Goal: Transaction & Acquisition: Purchase product/service

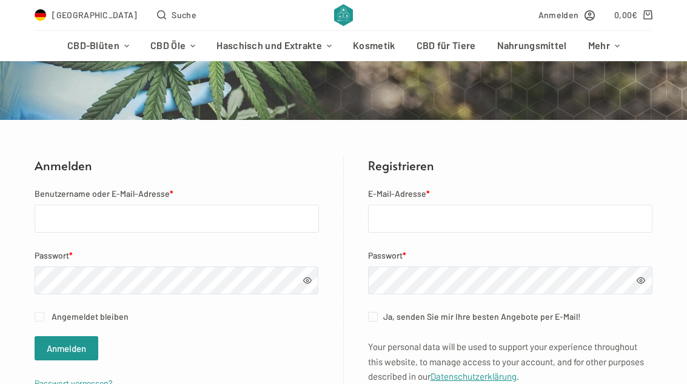
scroll to position [159, 0]
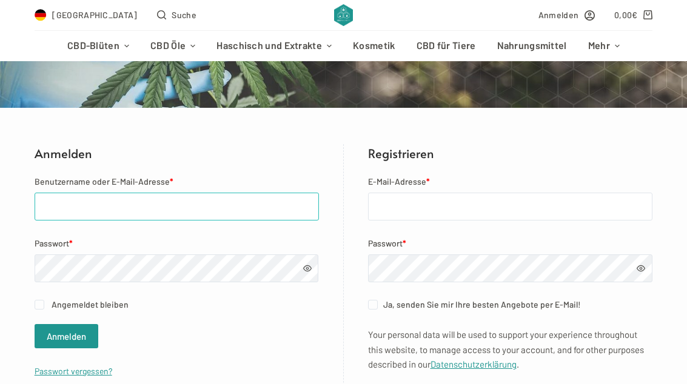
click at [91, 216] on input "Benutzername oder E-Mail-Adresse *" at bounding box center [177, 207] width 284 height 28
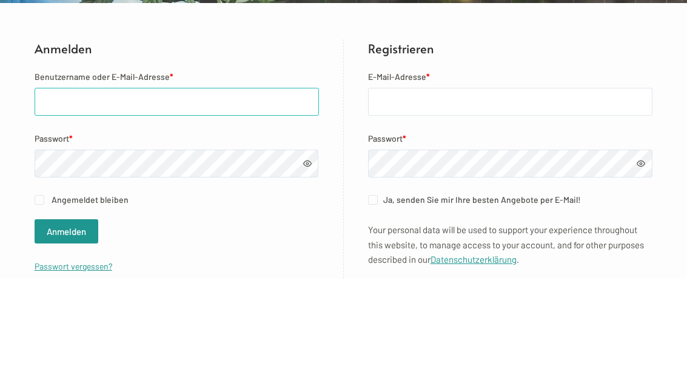
type input "bastian.engelhardt10@gmail.com"
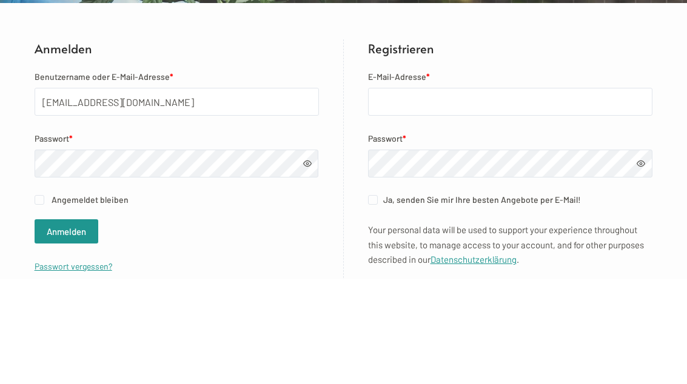
click at [66, 324] on button "Anmelden" at bounding box center [67, 336] width 64 height 24
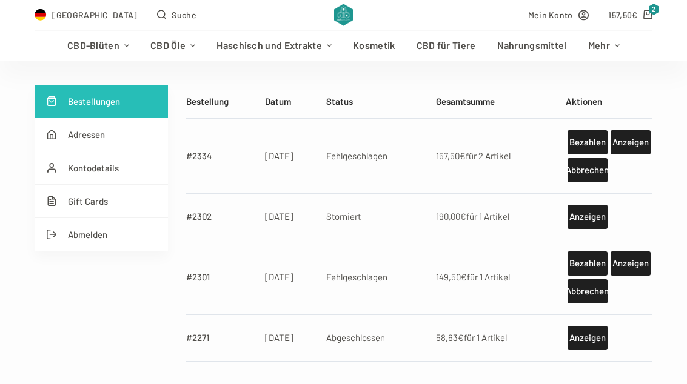
scroll to position [215, 0]
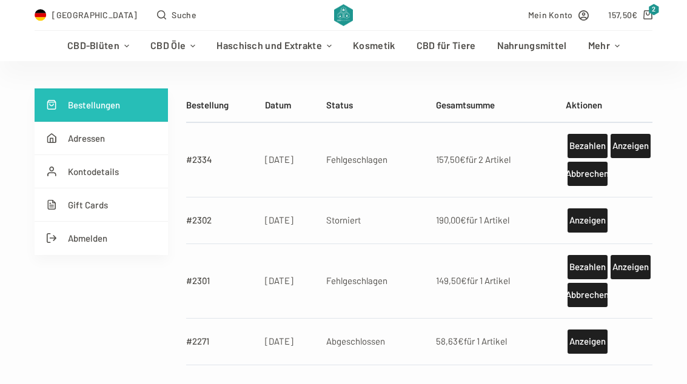
click at [581, 136] on link "Bezahlen" at bounding box center [587, 146] width 40 height 24
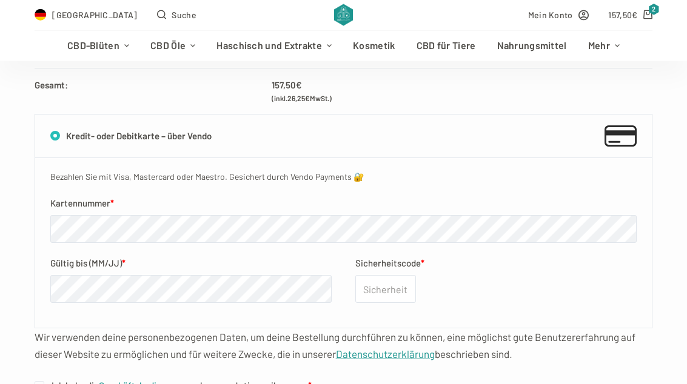
scroll to position [476, 0]
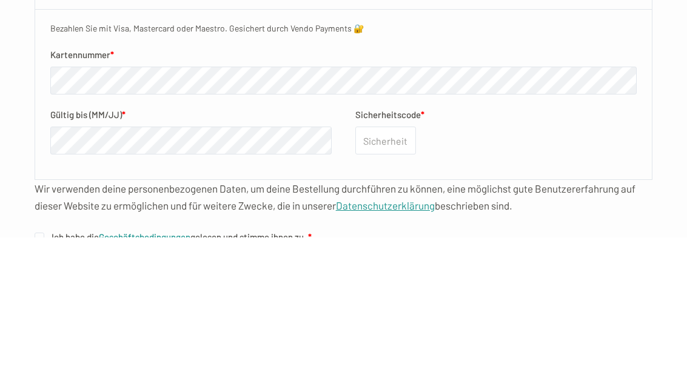
click at [523, 255] on label "Sicherheitscode *" at bounding box center [495, 262] width 281 height 15
click at [416, 274] on input "Sicherheitscode *" at bounding box center [385, 288] width 61 height 28
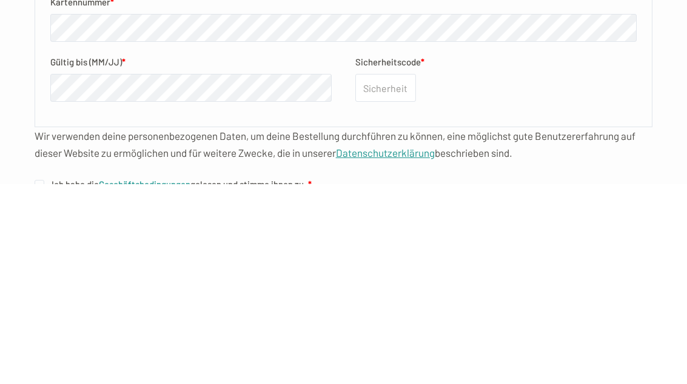
click at [495, 195] on fieldset "Kartennummer * Gültig bis (MM/JJ) * Sicherheitscode *" at bounding box center [343, 255] width 587 height 121
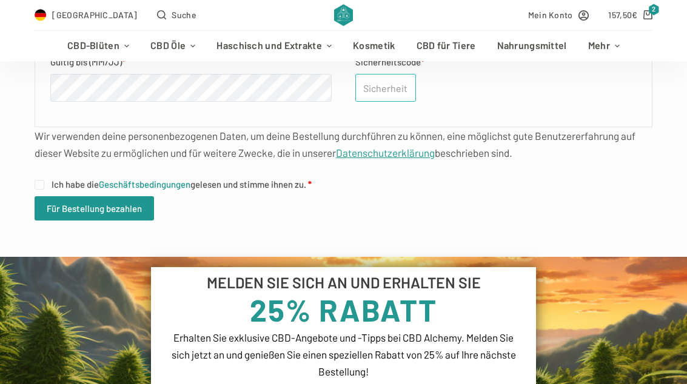
click at [398, 89] on input "Sicherheitscode *" at bounding box center [385, 88] width 61 height 28
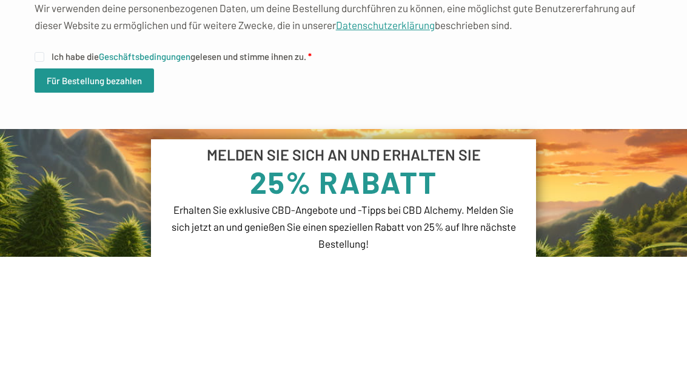
type input "210"
click at [38, 180] on input "Ich habe die Geschäftsbedingungen gelesen und stimme ihnen zu. *" at bounding box center [40, 185] width 10 height 10
checkbox input "true"
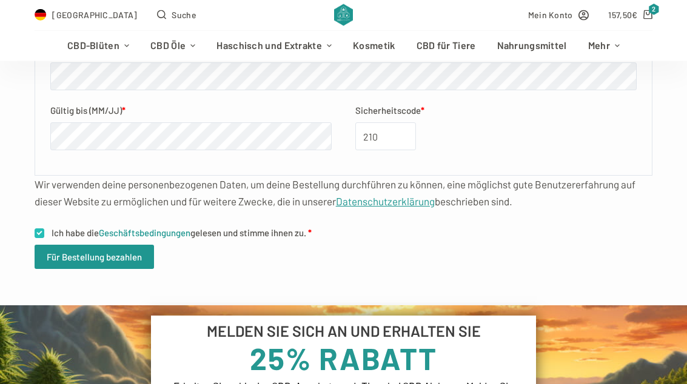
click at [81, 250] on button "Für Bestellung bezahlen" at bounding box center [94, 258] width 119 height 24
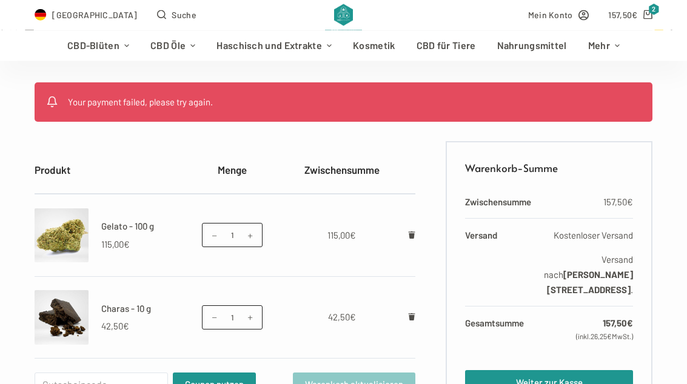
scroll to position [221, 0]
click at [648, 20] on link "157,50 € 2" at bounding box center [630, 15] width 44 height 14
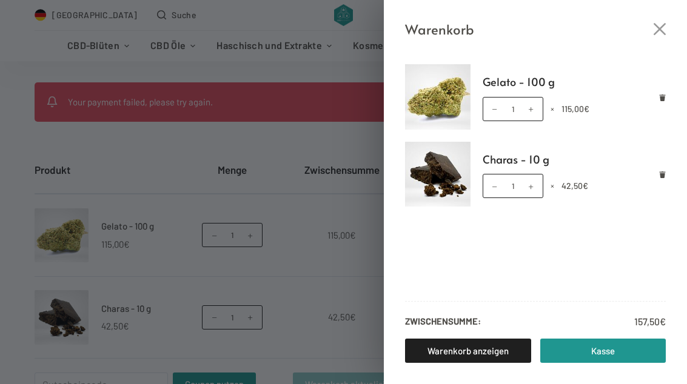
click at [110, 86] on div "Warenkorb Gelato - 100 g Gelato - 100 g Menge 1 × 115,00 € Charas - 10 g Charas…" at bounding box center [343, 192] width 687 height 384
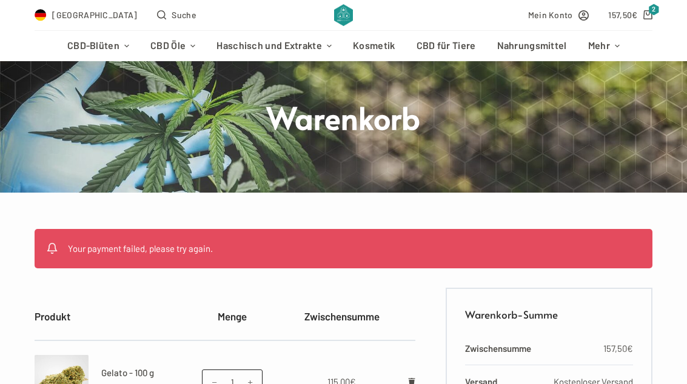
scroll to position [74, 0]
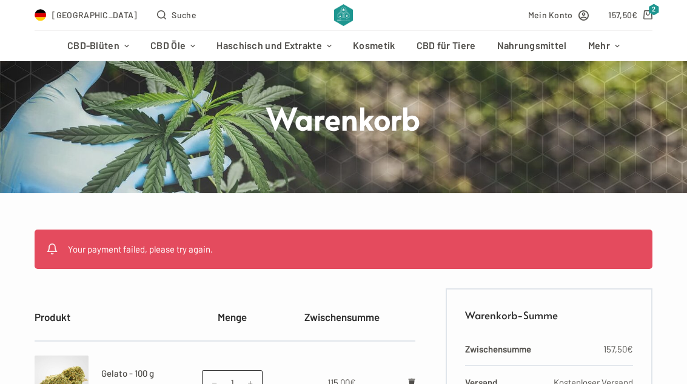
click at [560, 22] on span "Mein Konto" at bounding box center [550, 15] width 45 height 14
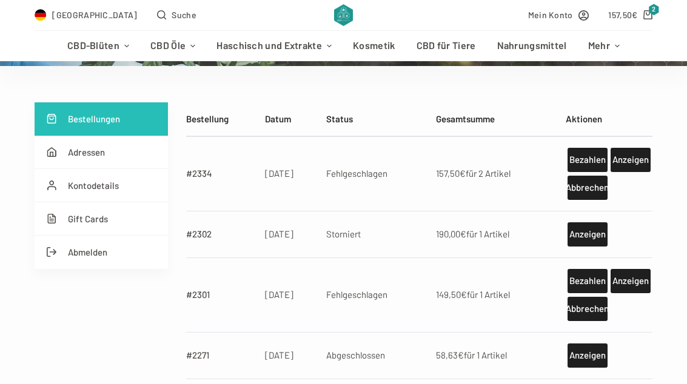
scroll to position [198, 0]
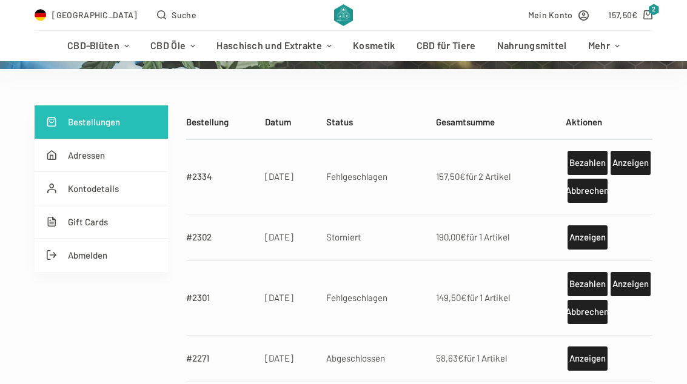
click at [586, 152] on link "Bezahlen" at bounding box center [587, 163] width 40 height 24
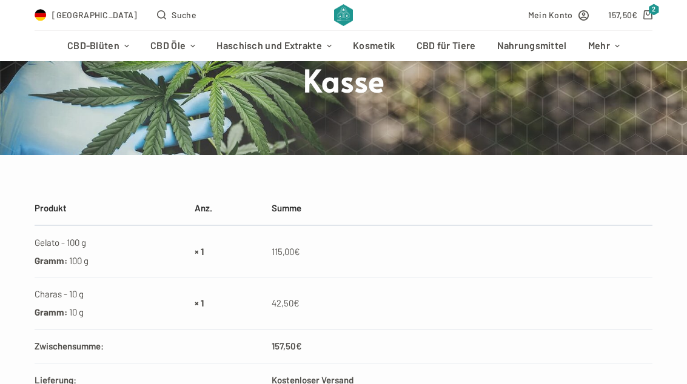
scroll to position [111, 0]
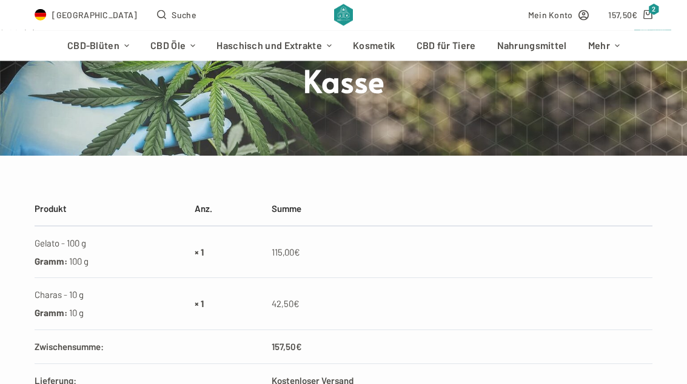
click at [636, 20] on span "157,50 €" at bounding box center [622, 15] width 29 height 14
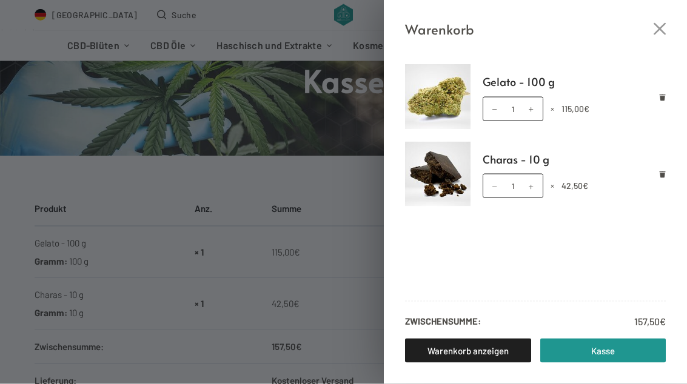
scroll to position [112, 0]
click at [494, 113] on span at bounding box center [494, 108] width 13 height 13
type input "0"
click at [532, 83] on link "Gelato - 100 g" at bounding box center [575, 82] width 184 height 18
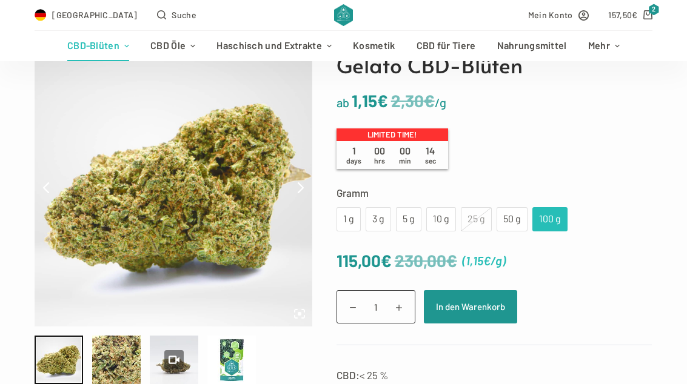
scroll to position [127, 0]
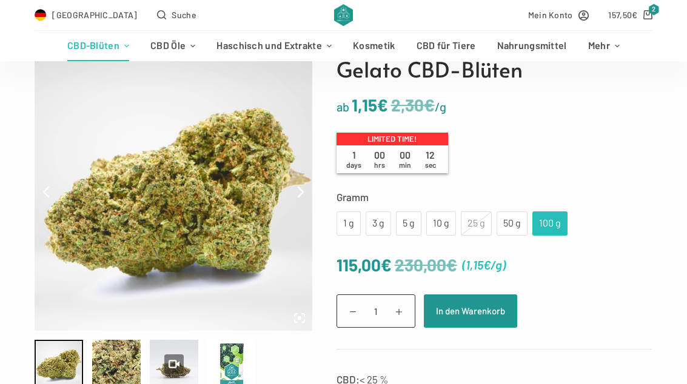
click at [439, 202] on label "Gramm" at bounding box center [494, 197] width 316 height 17
click at [0, 0] on select "Wähle eine Option 1 g 3 g 5 g 10 g 25 g 50 g 100 g" at bounding box center [0, 0] width 0 height 0
click at [439, 220] on div "10 g" at bounding box center [440, 224] width 15 height 16
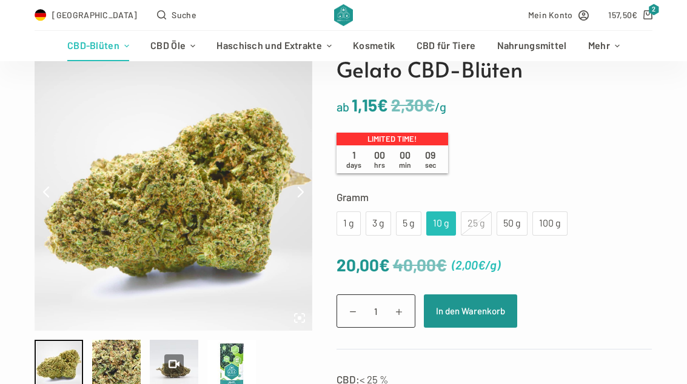
click at [653, 12] on span "2" at bounding box center [653, 10] width 11 height 12
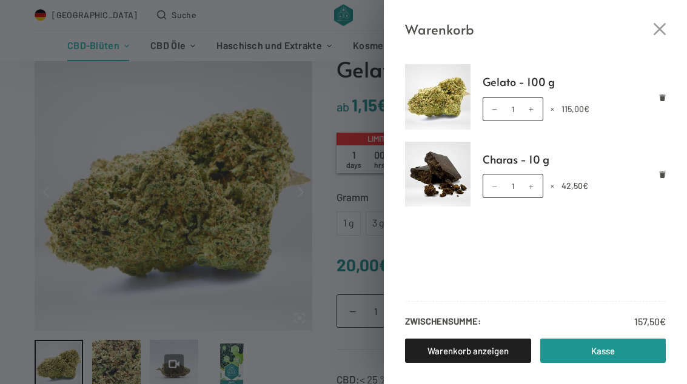
click at [660, 99] on icon "Remove Gelato - 100 g from cart" at bounding box center [662, 98] width 7 height 7
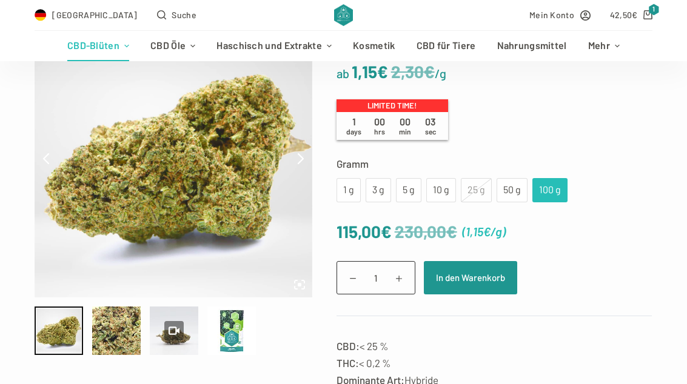
scroll to position [153, 0]
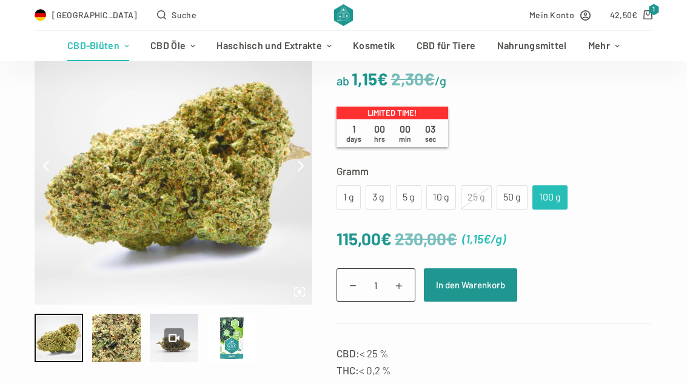
click at [447, 201] on div "10 g" at bounding box center [440, 198] width 15 height 16
click at [480, 273] on button "In den Warenkorb" at bounding box center [470, 285] width 93 height 33
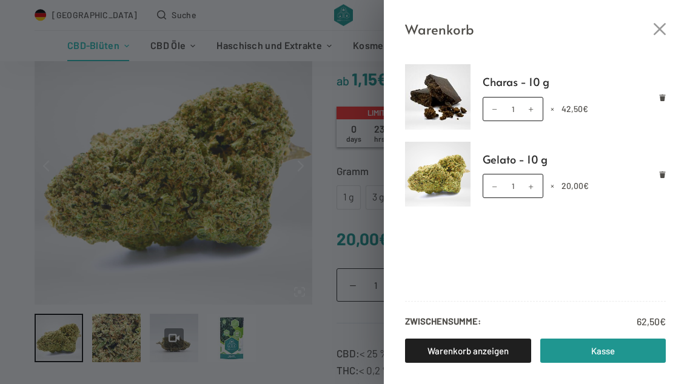
click at [584, 363] on link "Kasse" at bounding box center [603, 351] width 126 height 24
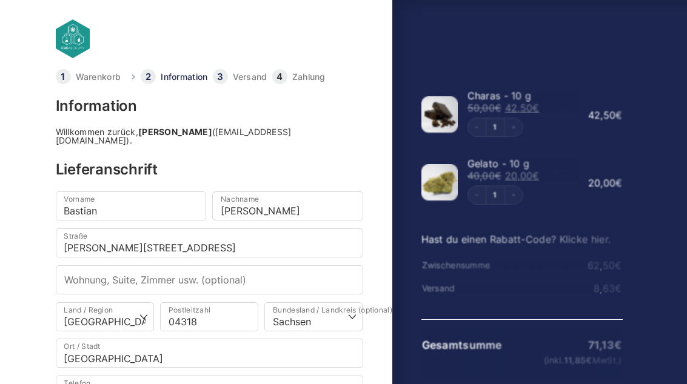
select select "DE-SN"
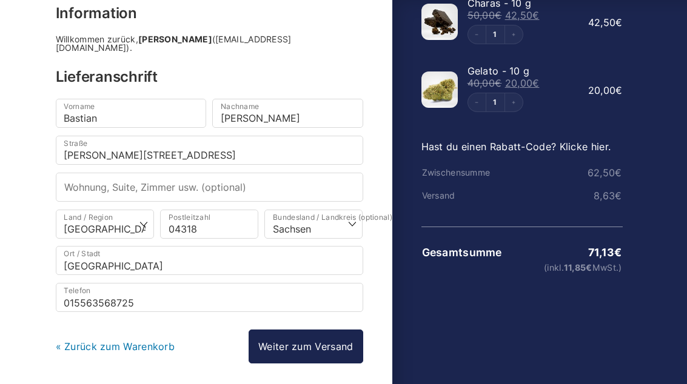
scroll to position [103, 0]
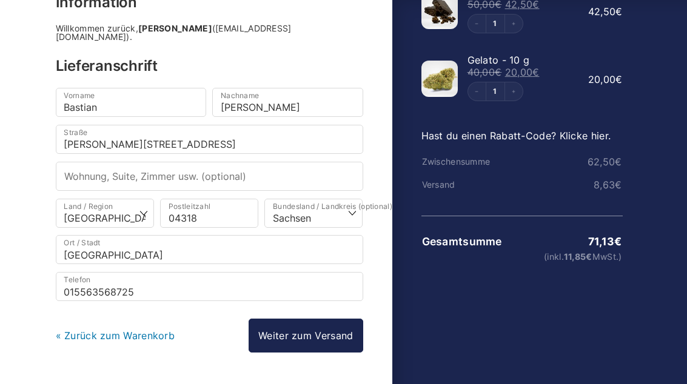
click at [328, 335] on link "Weiter zum Versand" at bounding box center [306, 337] width 114 height 34
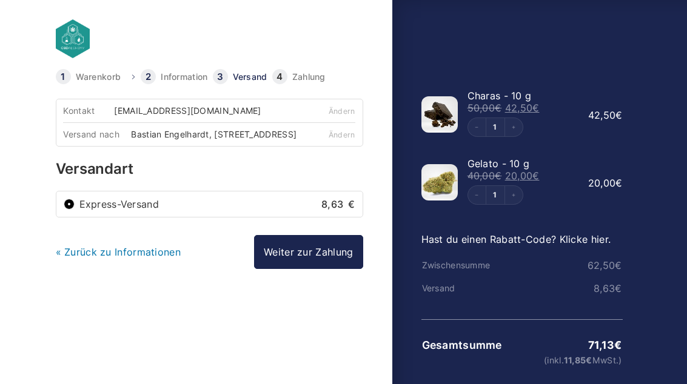
click at [355, 266] on link "Weiter zur Zahlung" at bounding box center [308, 252] width 109 height 34
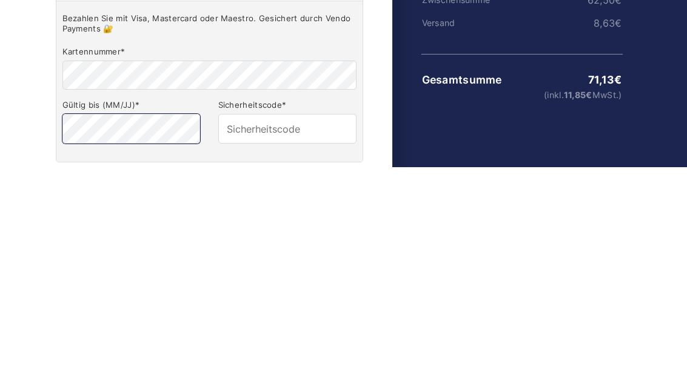
scroll to position [59, 0]
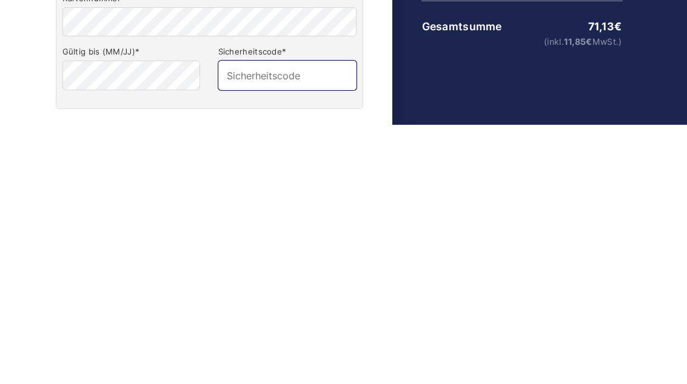
click at [314, 320] on input "Sicherheitscode *" at bounding box center [287, 334] width 138 height 29
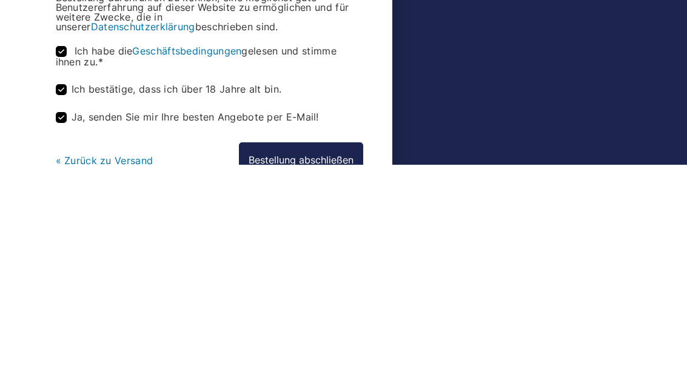
scroll to position [424, 0]
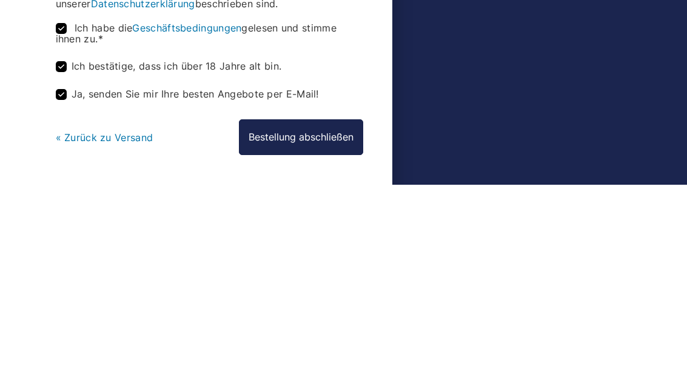
type input "210"
click at [346, 319] on button "Bestellung abschließen" at bounding box center [301, 336] width 124 height 35
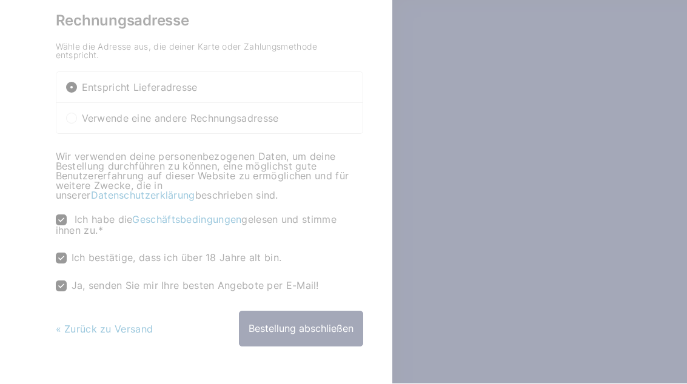
scroll to position [472, 0]
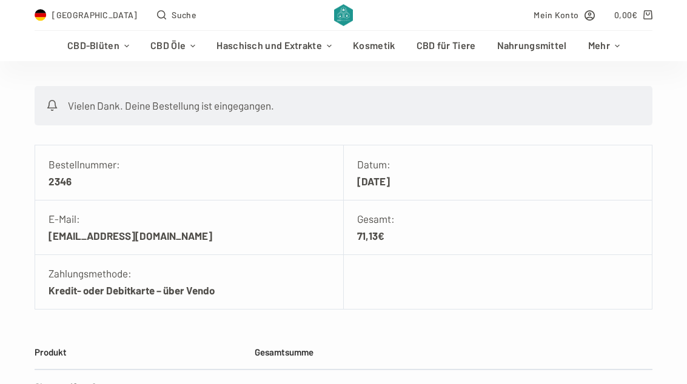
scroll to position [216, 0]
click at [580, 19] on link "Mein Konto" at bounding box center [564, 15] width 61 height 14
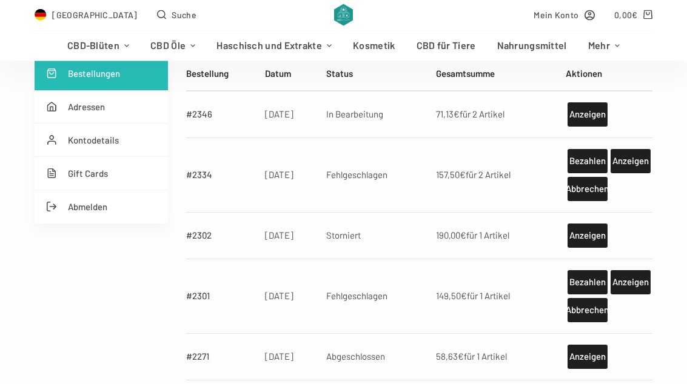
scroll to position [259, 0]
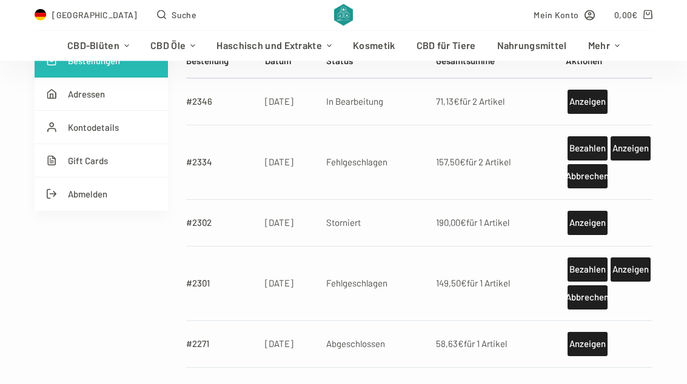
click at [591, 175] on link "Abbrechen" at bounding box center [587, 177] width 40 height 24
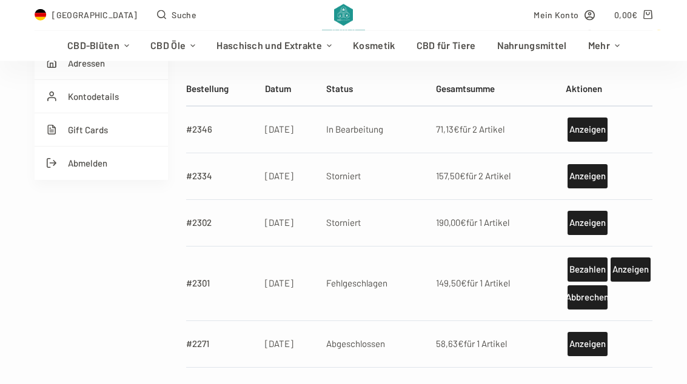
scroll to position [286, 0]
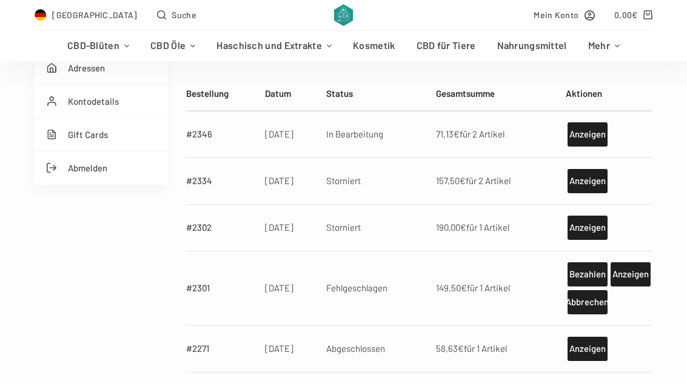
click at [580, 128] on link "Anzeigen" at bounding box center [587, 134] width 40 height 24
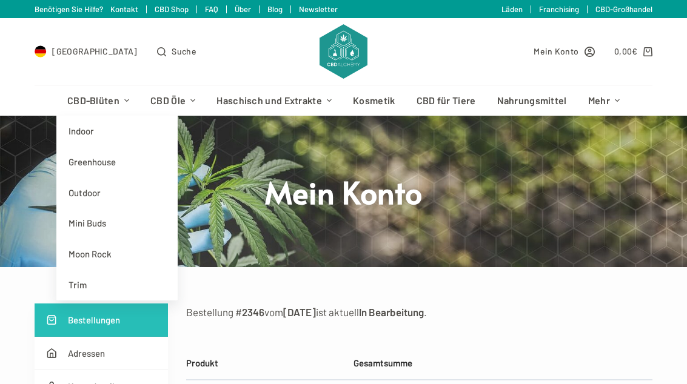
click at [87, 152] on link "Greenhouse" at bounding box center [116, 162] width 121 height 31
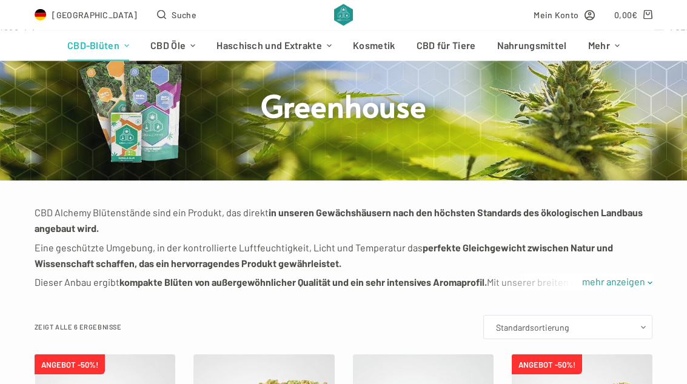
scroll to position [87, 0]
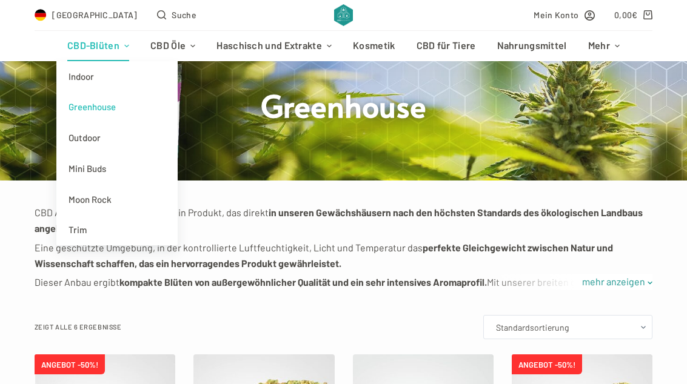
click at [90, 82] on link "Indoor" at bounding box center [116, 76] width 121 height 31
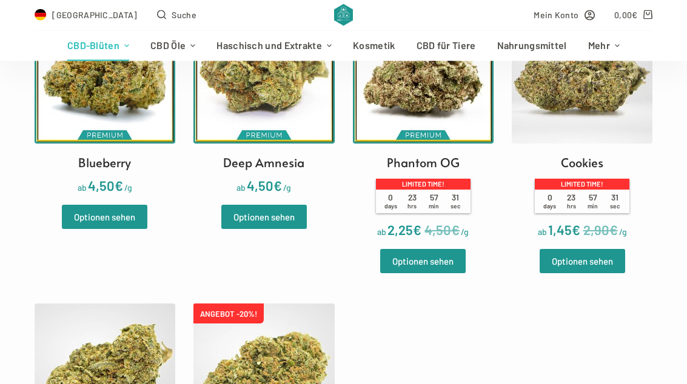
scroll to position [439, 0]
click at [474, 135] on img at bounding box center [423, 72] width 141 height 141
click at [565, 118] on img at bounding box center [582, 72] width 141 height 141
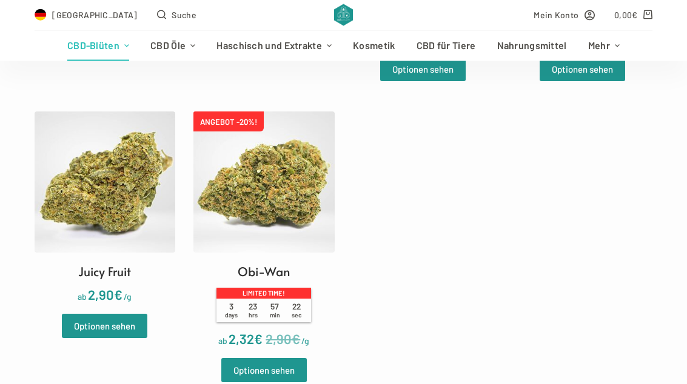
scroll to position [626, 0]
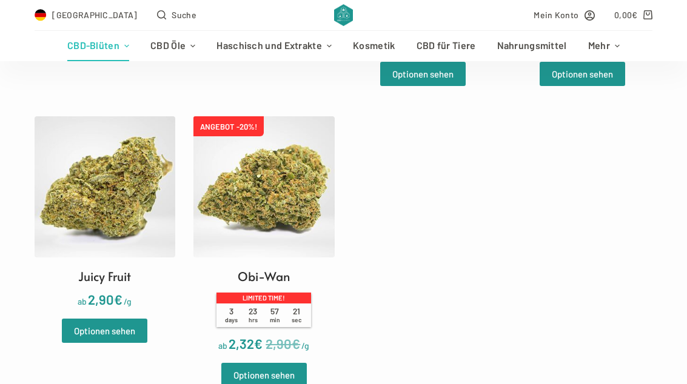
click at [227, 195] on img at bounding box center [263, 186] width 141 height 141
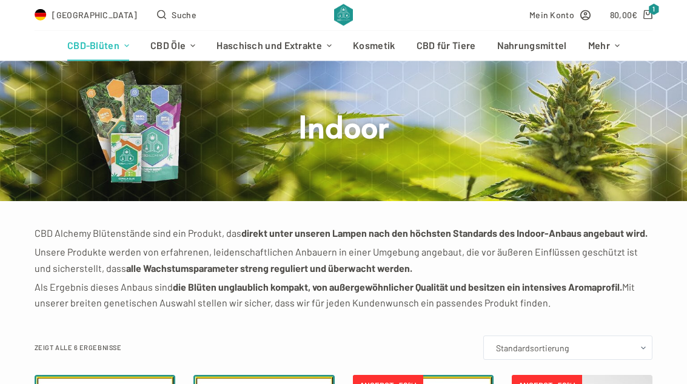
scroll to position [66, 0]
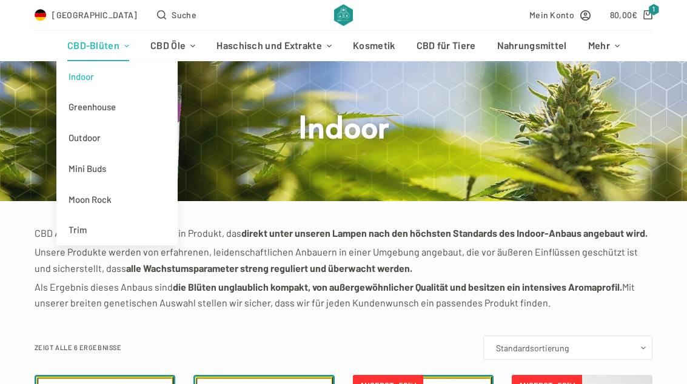
click at [81, 129] on link "Outdoor" at bounding box center [116, 137] width 121 height 31
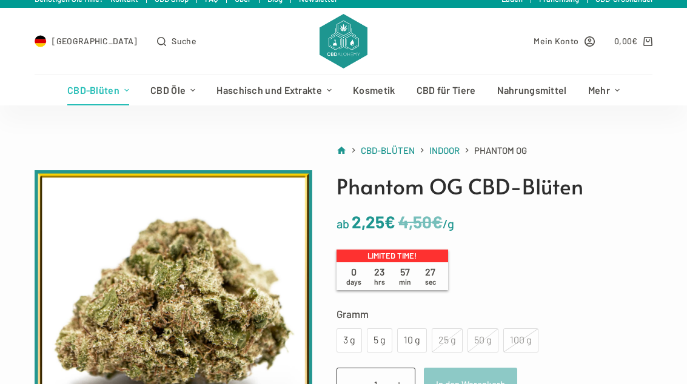
scroll to position [12, 0]
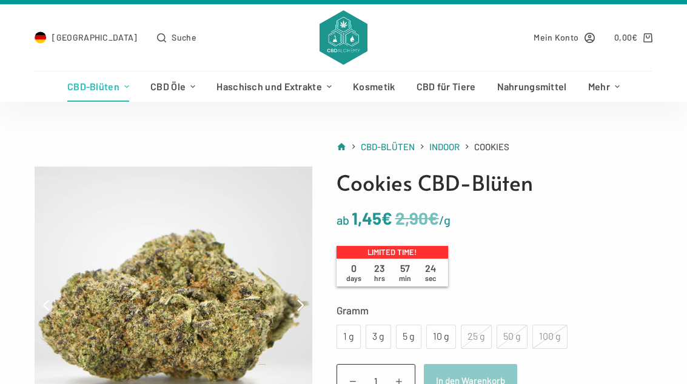
scroll to position [15, 0]
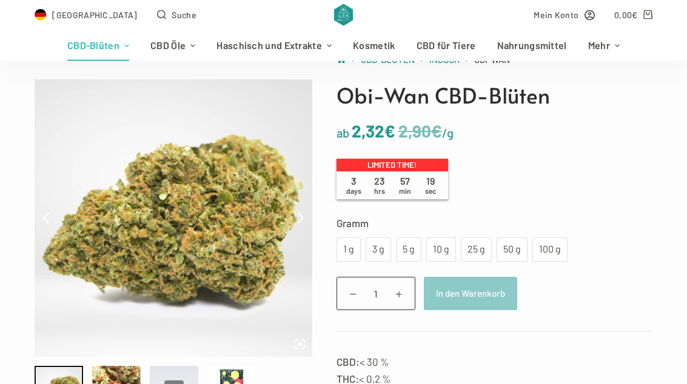
scroll to position [119, 0]
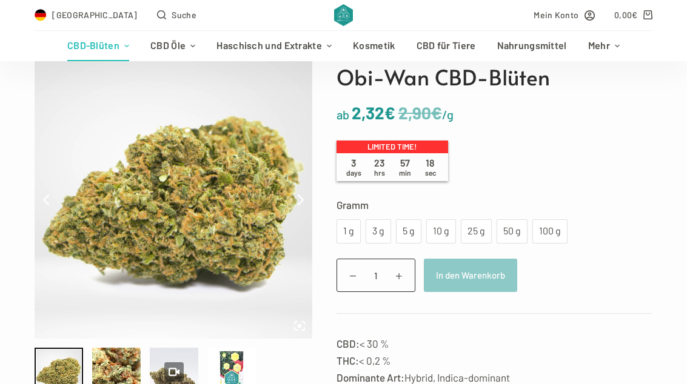
click at [470, 210] on label "Gramm" at bounding box center [494, 204] width 316 height 17
click at [0, 0] on select "Wähle eine Option 1 g 3 g 5 g 10 g 25 g 50 g 100 g" at bounding box center [0, 0] width 0 height 0
click at [468, 232] on div "25 g" at bounding box center [476, 232] width 16 height 16
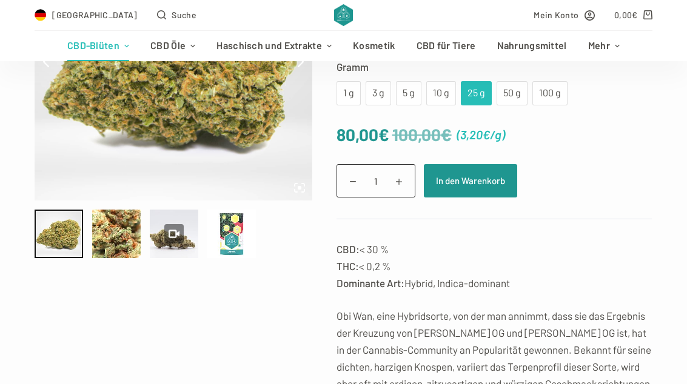
scroll to position [257, 0]
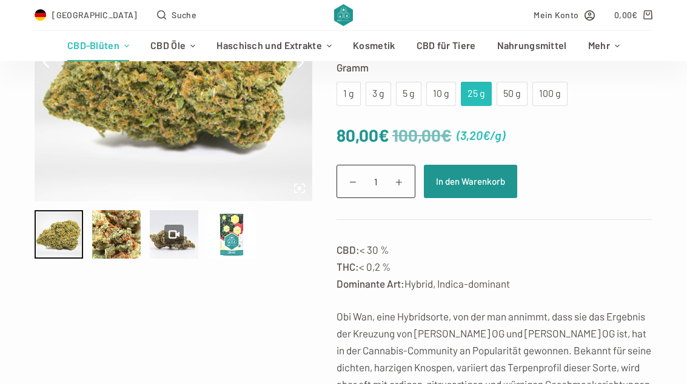
click at [499, 179] on button "In den Warenkorb" at bounding box center [470, 181] width 93 height 33
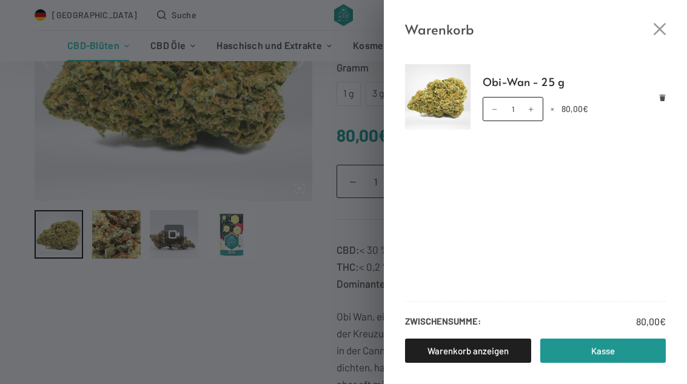
click at [583, 363] on link "Kasse" at bounding box center [603, 351] width 126 height 24
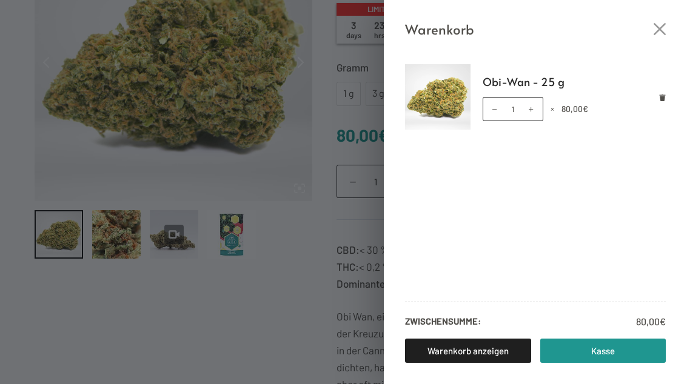
scroll to position [297, 0]
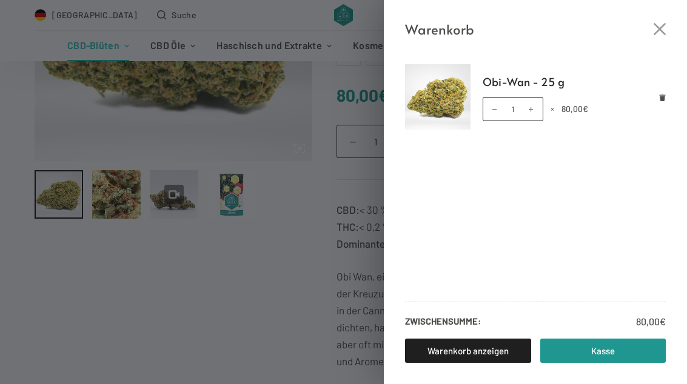
click at [665, 30] on icon "Close cart drawer" at bounding box center [660, 29] width 12 height 12
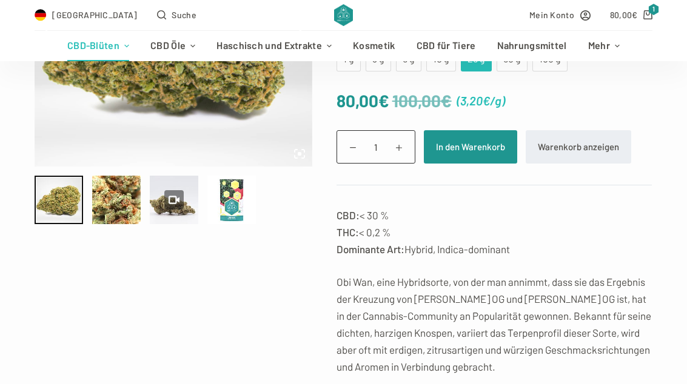
scroll to position [284, 0]
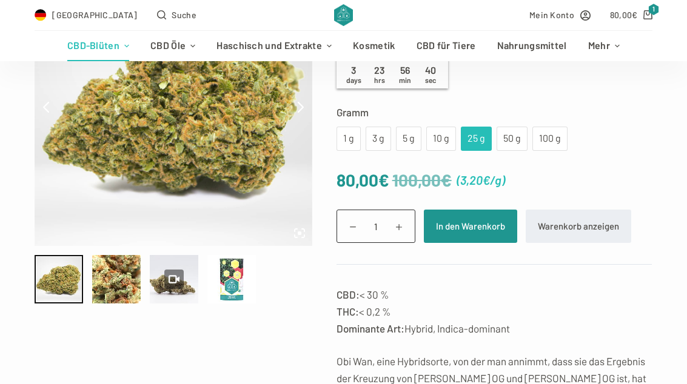
scroll to position [209, 0]
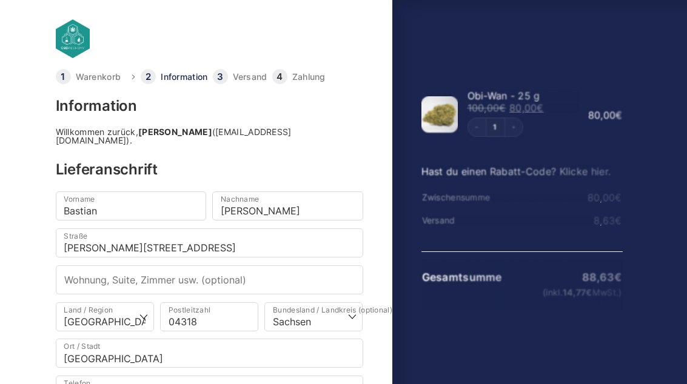
select select "DE-SN"
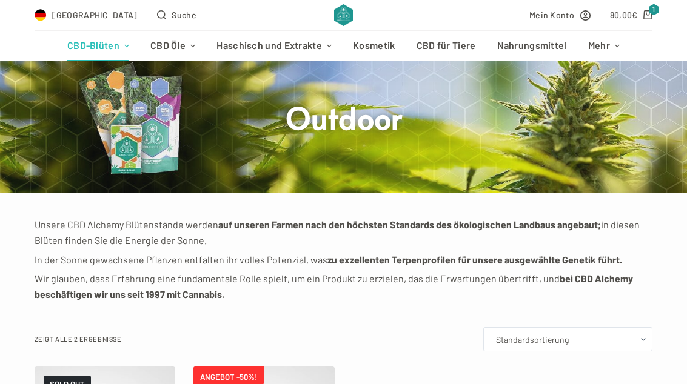
scroll to position [66, 0]
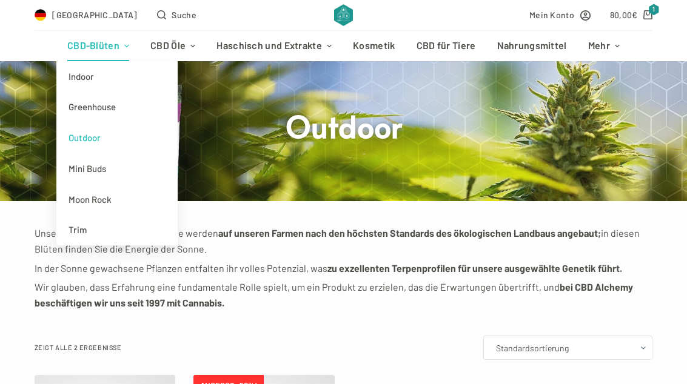
click at [76, 105] on link "Greenhouse" at bounding box center [116, 107] width 121 height 31
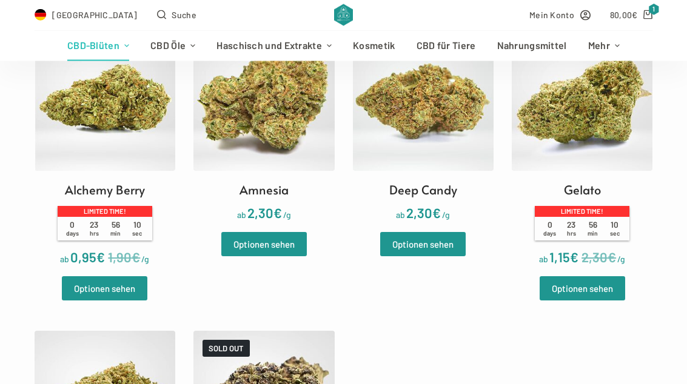
scroll to position [412, 0]
click at [79, 109] on img at bounding box center [105, 100] width 141 height 141
click at [595, 104] on img at bounding box center [582, 100] width 141 height 141
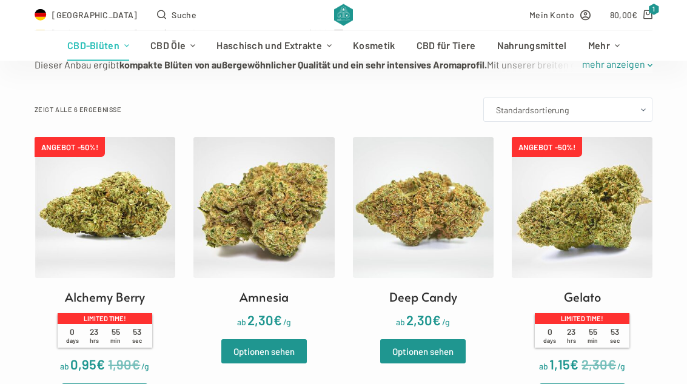
scroll to position [304, 0]
click at [90, 168] on img at bounding box center [105, 207] width 141 height 141
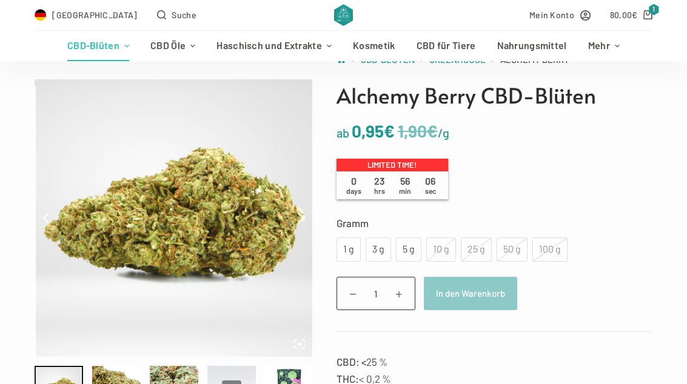
scroll to position [100, 0]
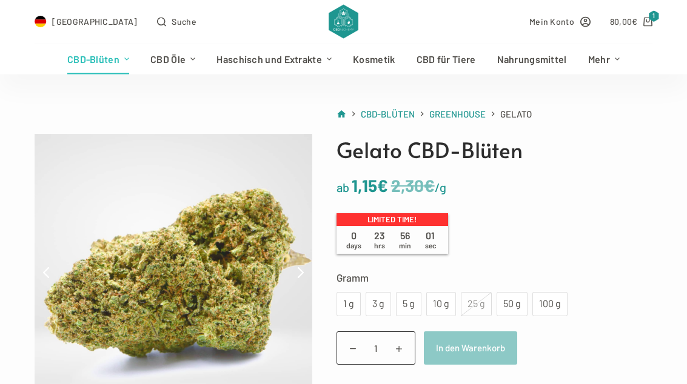
scroll to position [50, 0]
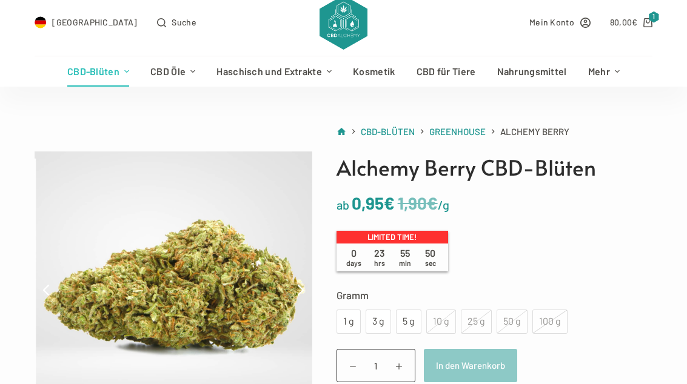
scroll to position [30, 0]
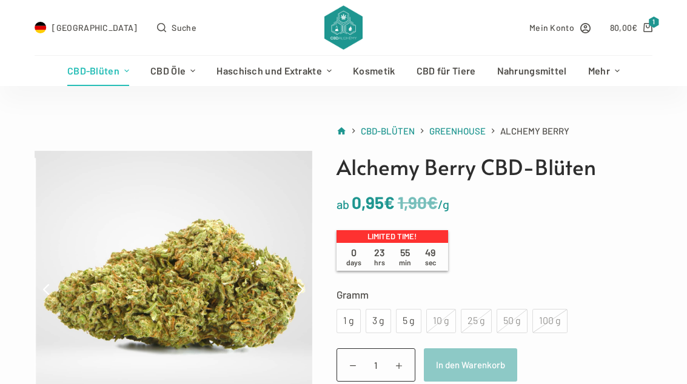
click at [412, 313] on div "5 g" at bounding box center [408, 321] width 11 height 16
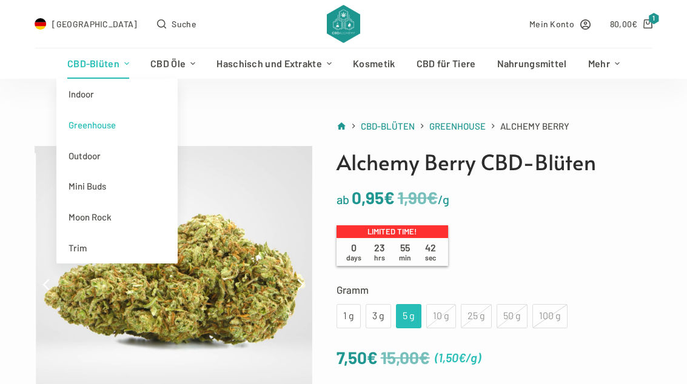
scroll to position [37, 0]
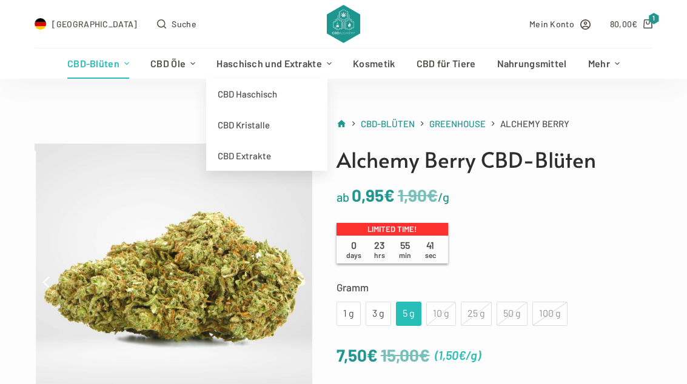
click at [232, 103] on link "CBD Haschisch" at bounding box center [266, 94] width 121 height 31
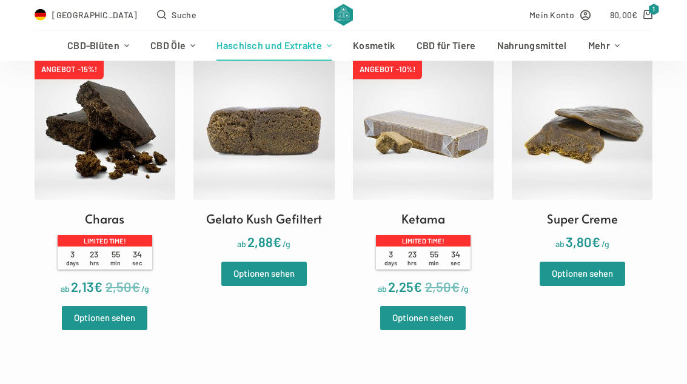
scroll to position [623, 0]
click at [459, 169] on img at bounding box center [423, 129] width 141 height 141
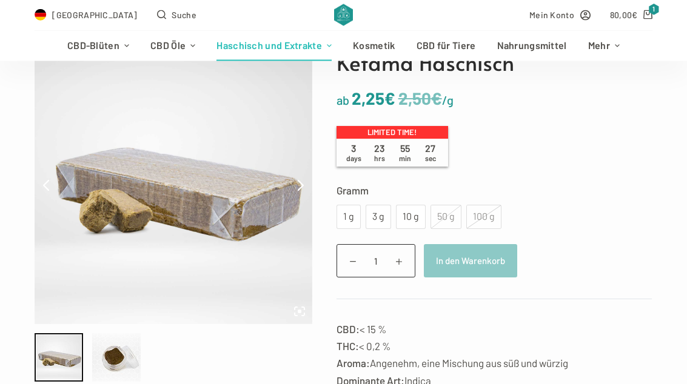
scroll to position [133, 0]
click at [424, 209] on div "10 g" at bounding box center [411, 218] width 30 height 24
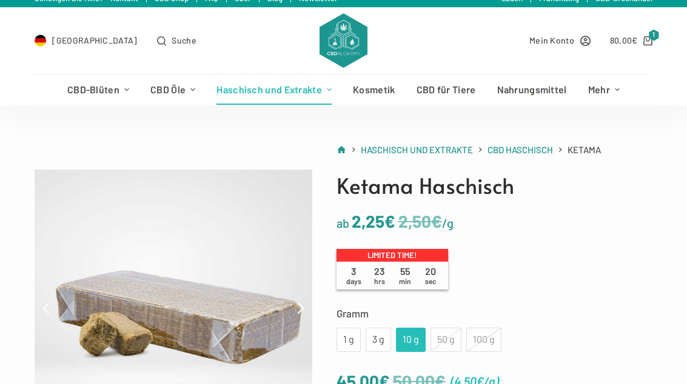
scroll to position [0, 0]
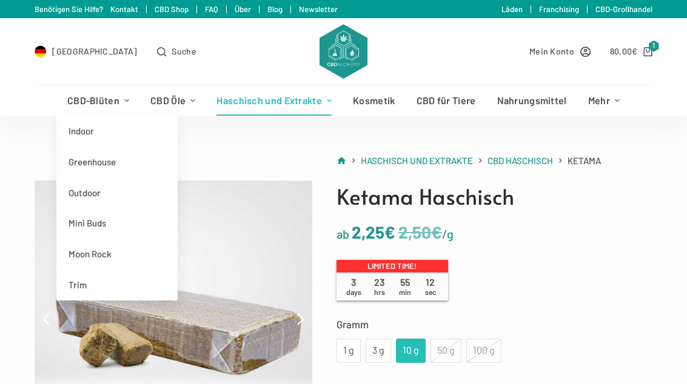
click at [81, 128] on link "Indoor" at bounding box center [116, 131] width 121 height 31
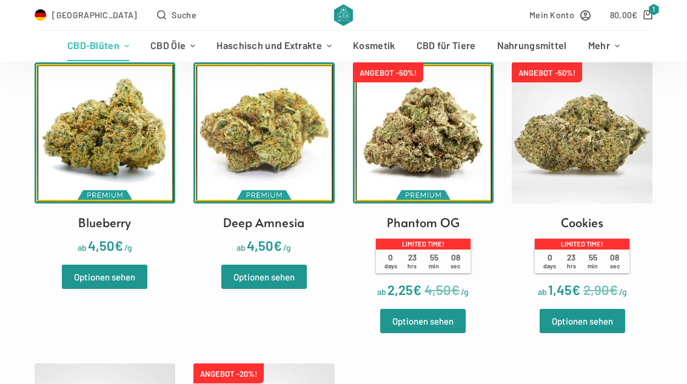
scroll to position [378, 0]
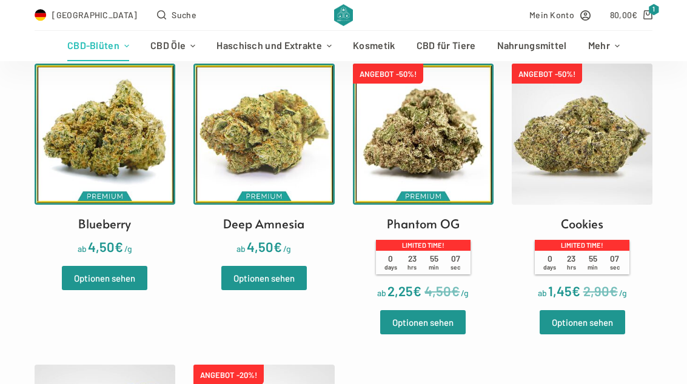
click at [468, 159] on img at bounding box center [423, 134] width 141 height 141
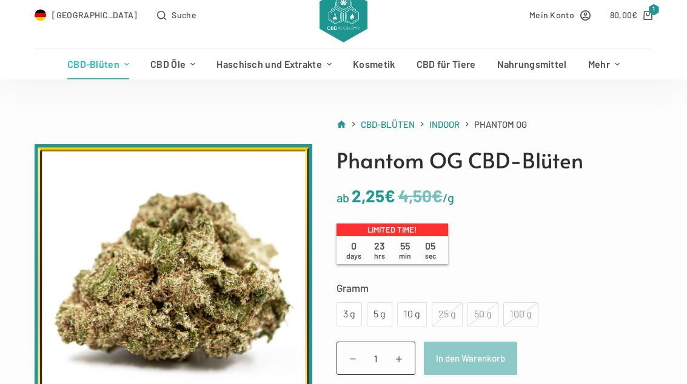
scroll to position [39, 0]
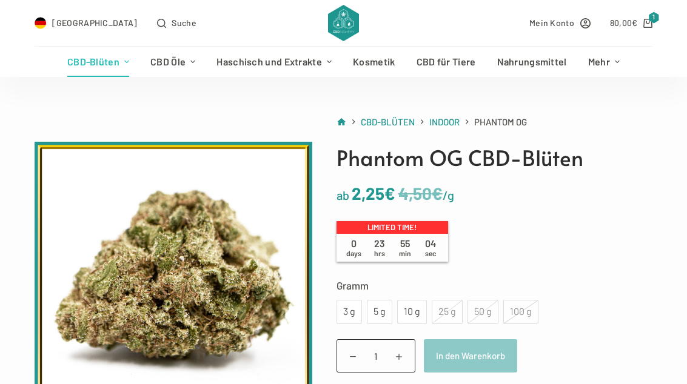
click at [412, 291] on label "Gramm" at bounding box center [494, 285] width 316 height 17
click at [0, 0] on select "Wähle eine Option 3 g 5 g 10 g 25 g 50 g 100 g" at bounding box center [0, 0] width 0 height 0
click at [416, 314] on div "10 g" at bounding box center [411, 312] width 15 height 16
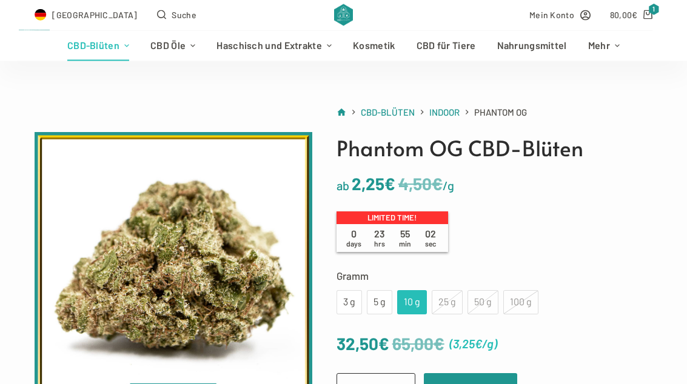
scroll to position [70, 0]
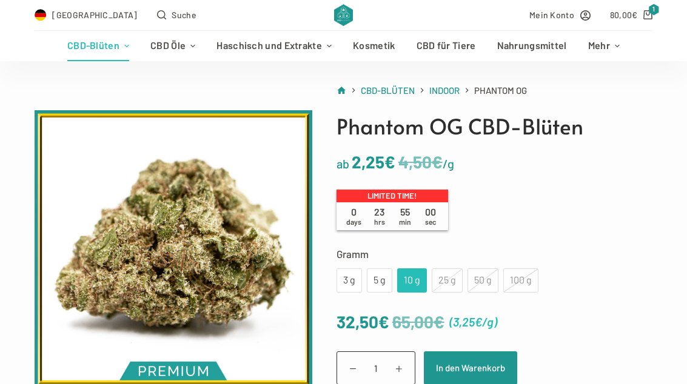
click at [483, 359] on button "In den Warenkorb" at bounding box center [470, 368] width 93 height 33
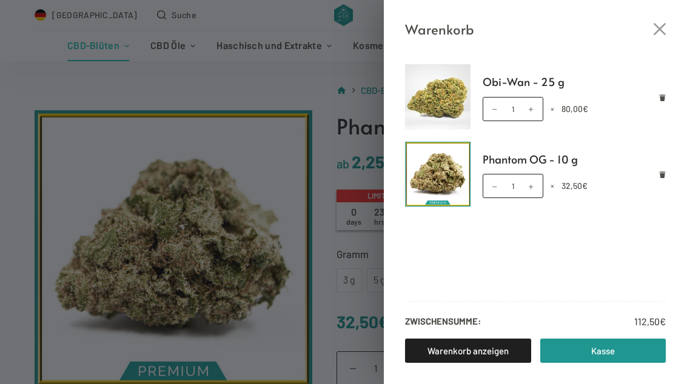
click at [654, 27] on icon "Close cart drawer" at bounding box center [660, 29] width 12 height 12
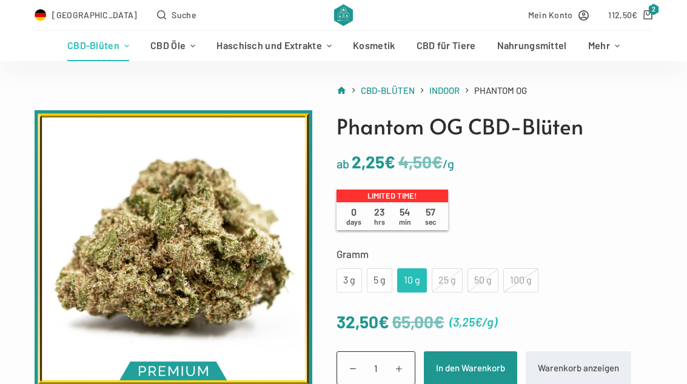
click at [651, 16] on icon "Shopping cart" at bounding box center [647, 14] width 9 height 9
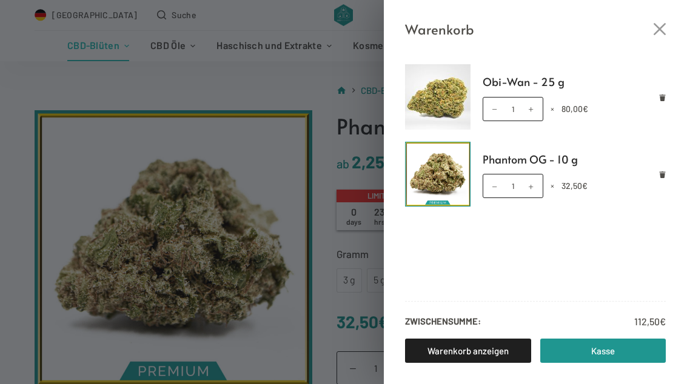
click at [107, 81] on div "Warenkorb Obi-Wan - 25 g Obi-Wan - 25 g Menge 1 × 80,00 € Phantom OG - 10 g Pha…" at bounding box center [343, 192] width 687 height 384
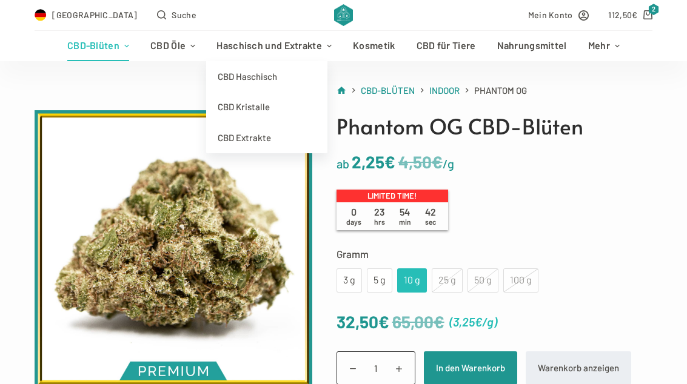
click at [219, 85] on link "CBD Haschisch" at bounding box center [266, 76] width 121 height 31
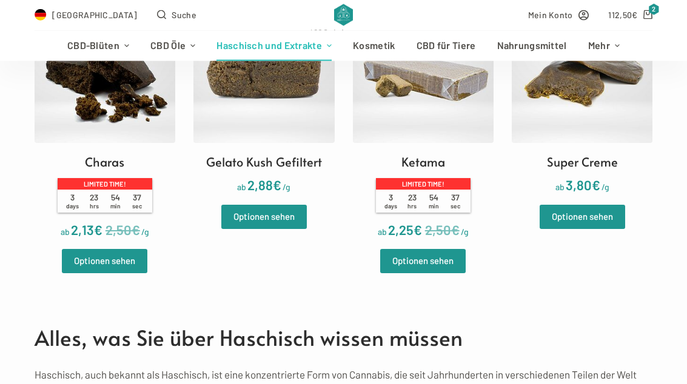
scroll to position [676, 0]
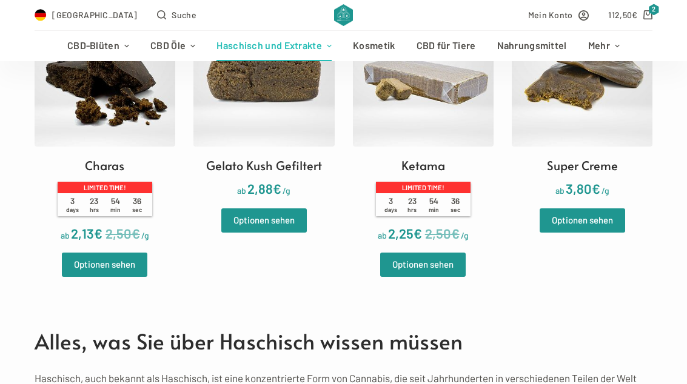
click at [454, 146] on link "ANGEBOT -10%! Ketama Limited time! 3 days 23 hrs 54 min 36 sec ab 2,50 € 2,25 €…" at bounding box center [423, 125] width 141 height 238
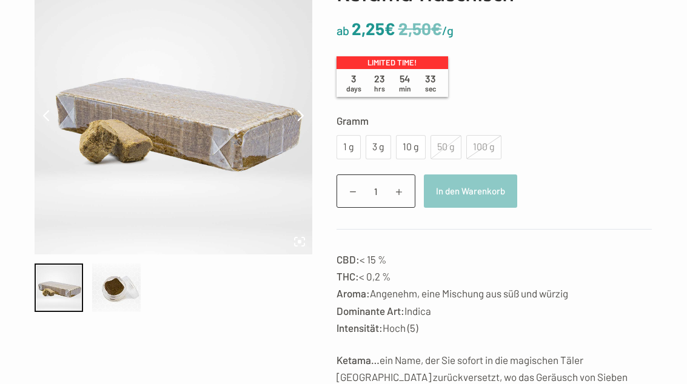
scroll to position [204, 0]
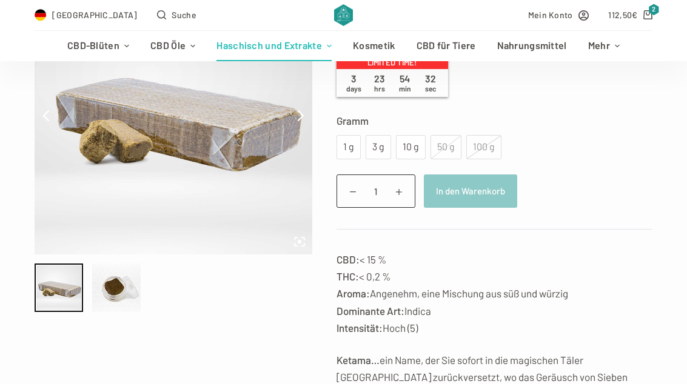
click at [418, 146] on div "10 g" at bounding box center [411, 147] width 30 height 24
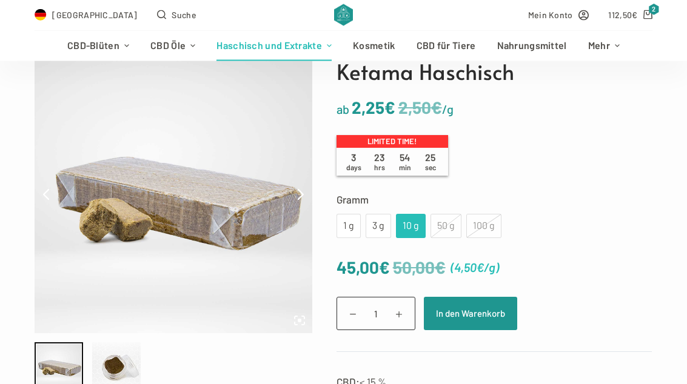
scroll to position [125, 0]
click at [487, 304] on button "In den Warenkorb" at bounding box center [470, 313] width 93 height 33
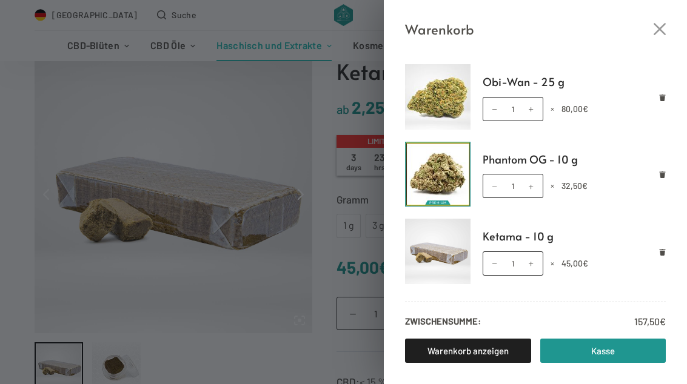
click at [664, 254] on icon "Remove Ketama - 10 g from cart" at bounding box center [663, 252] width 6 height 7
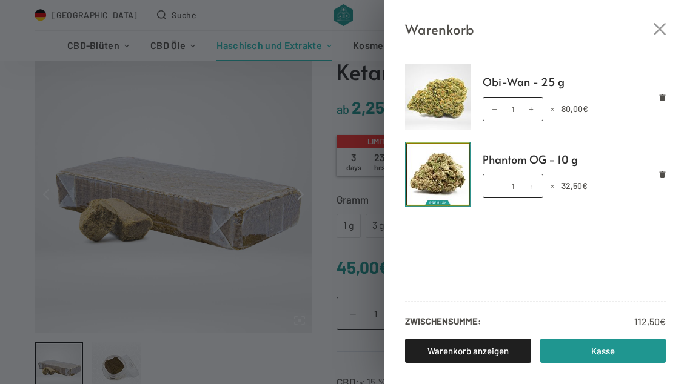
click at [584, 363] on link "Kasse" at bounding box center [603, 351] width 126 height 24
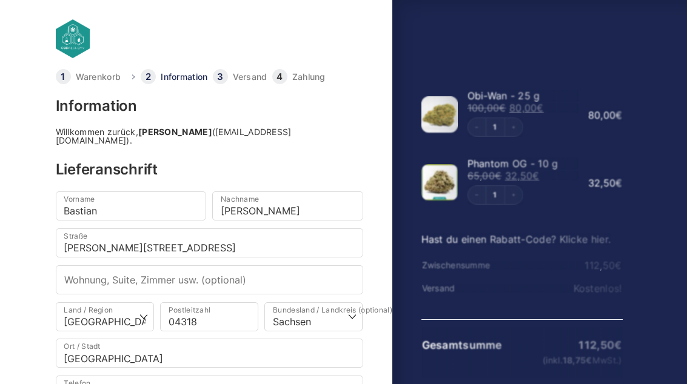
select select "DE-SN"
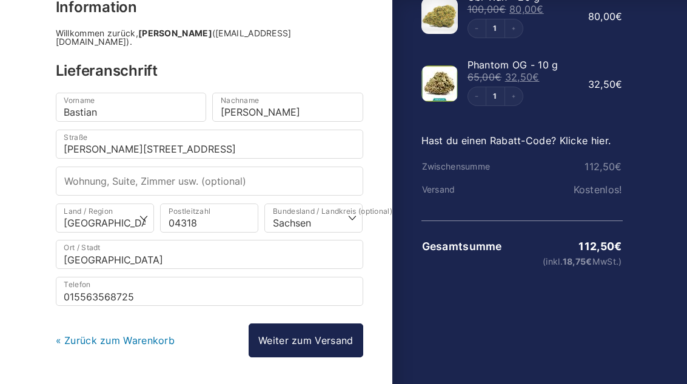
scroll to position [103, 0]
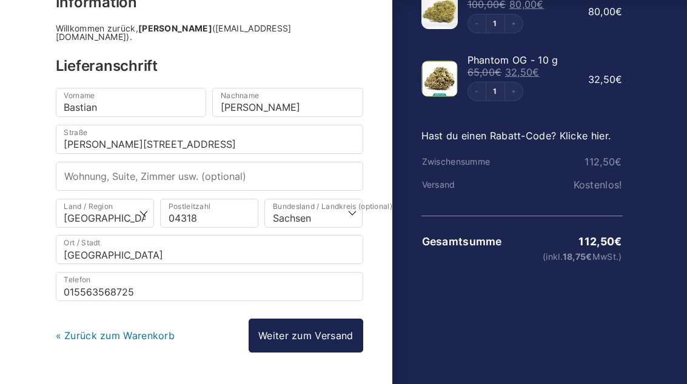
click at [345, 336] on link "Weiter zum Versand" at bounding box center [306, 337] width 114 height 34
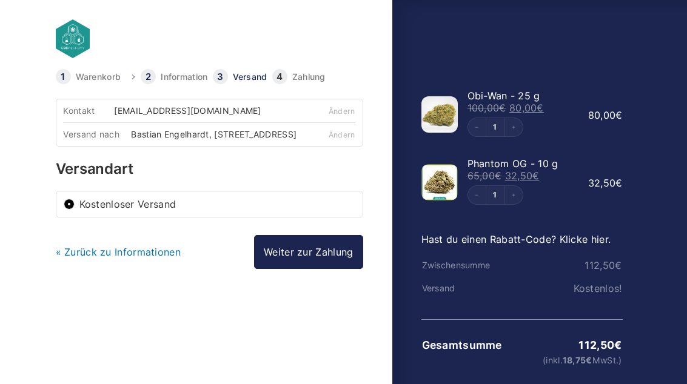
click at [349, 269] on link "Weiter zur Zahlung" at bounding box center [308, 252] width 109 height 34
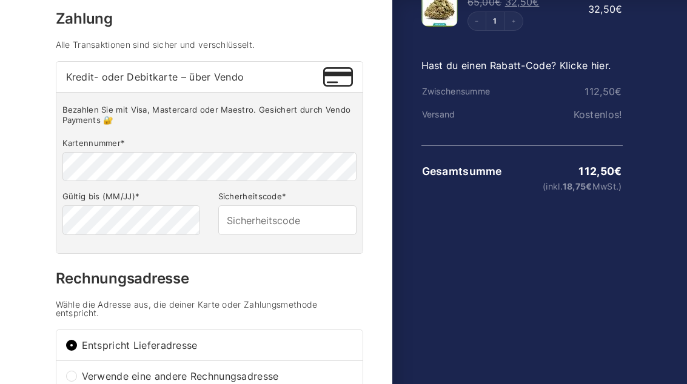
scroll to position [176, 0]
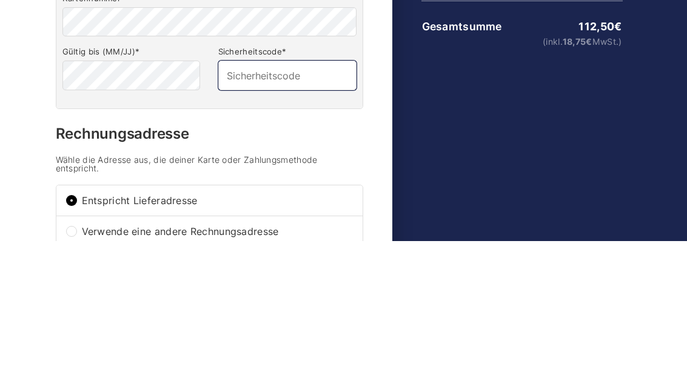
click at [330, 204] on input "Sicherheitscode *" at bounding box center [287, 218] width 138 height 29
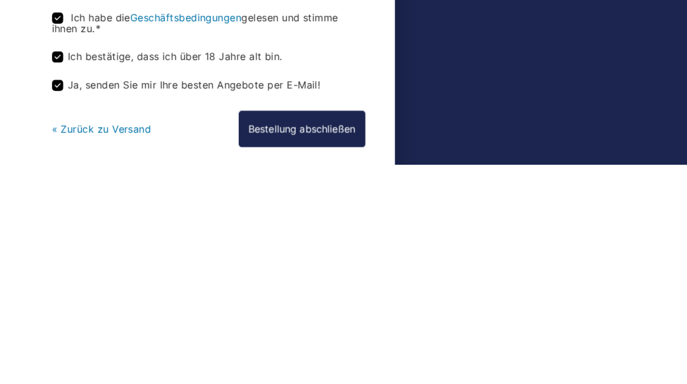
scroll to position [440, 0]
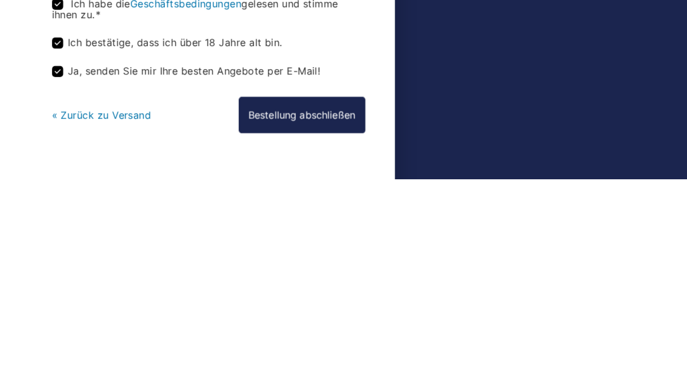
type input "210"
click at [339, 304] on button "Bestellung abschließen" at bounding box center [301, 321] width 124 height 35
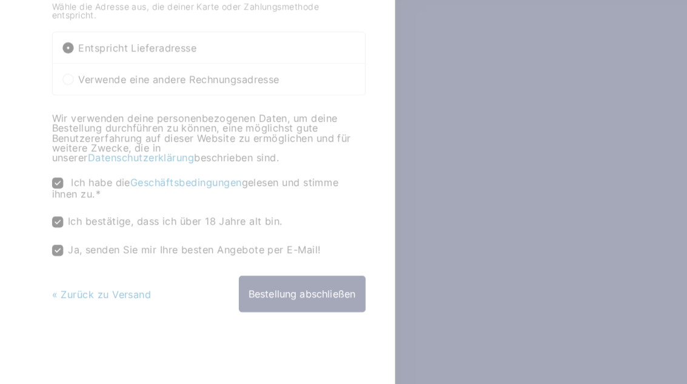
scroll to position [471, 0]
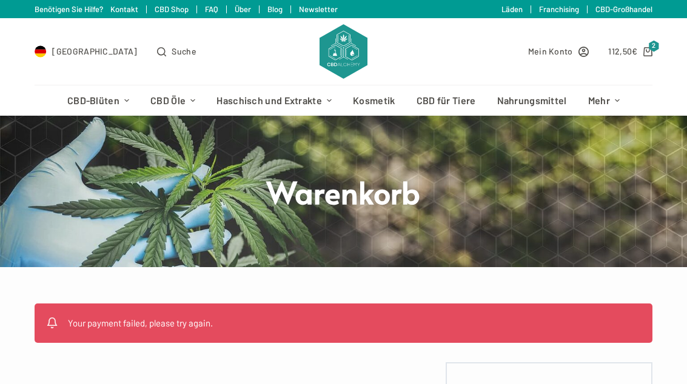
click at [648, 49] on icon "Shopping cart" at bounding box center [647, 51] width 9 height 9
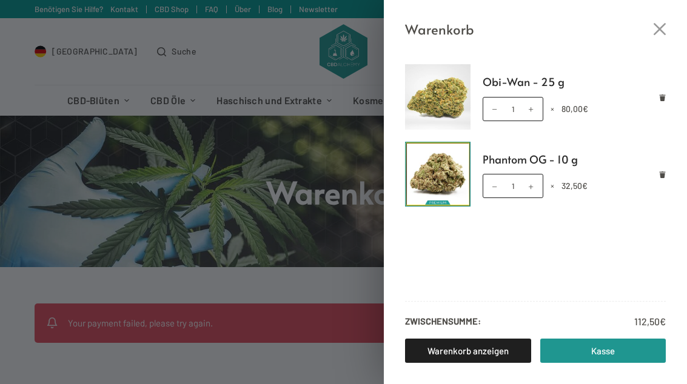
click at [661, 177] on icon "Remove Phantom OG - 10 g from cart" at bounding box center [663, 175] width 6 height 7
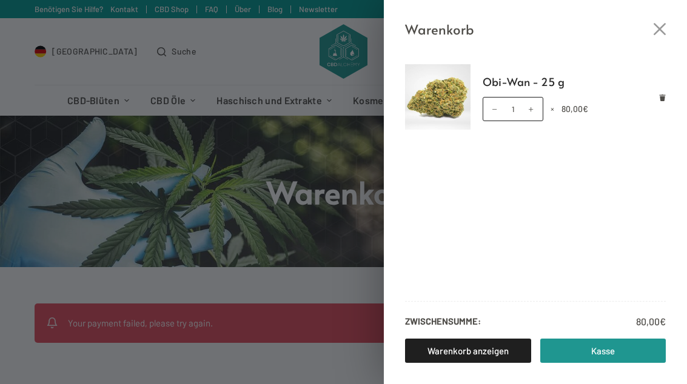
click at [96, 16] on div "Warenkorb Obi-Wan - 25 g Obi-Wan - 25 g Menge 1 × 80,00 € Zwischensumme: 80,00 …" at bounding box center [343, 192] width 687 height 384
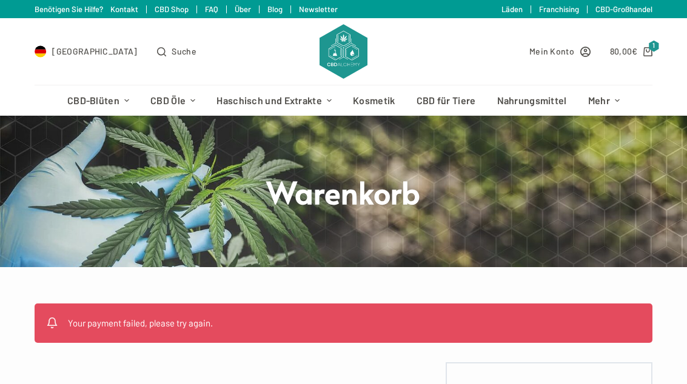
click at [646, 52] on icon "Shopping cart" at bounding box center [647, 51] width 9 height 9
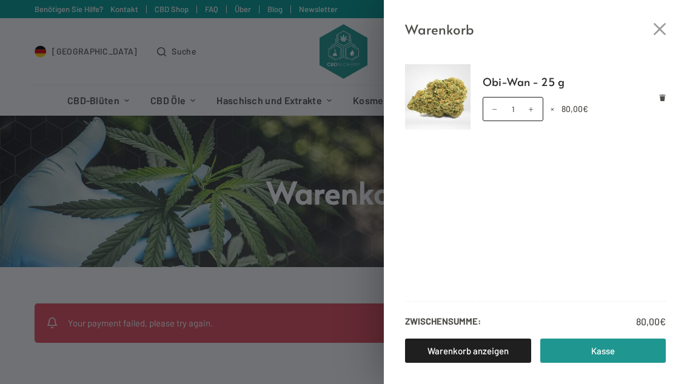
click at [603, 344] on link "Kasse" at bounding box center [603, 351] width 126 height 24
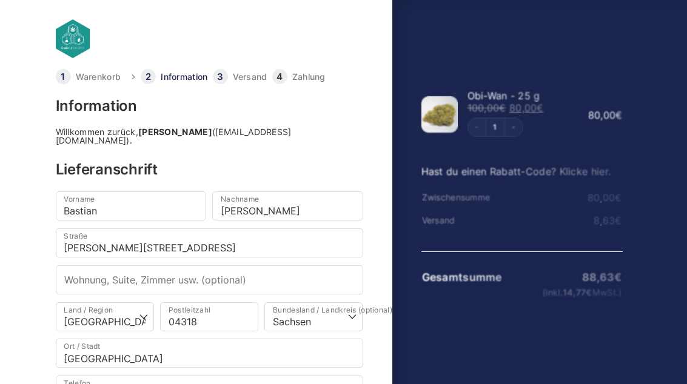
select select "DE-SN"
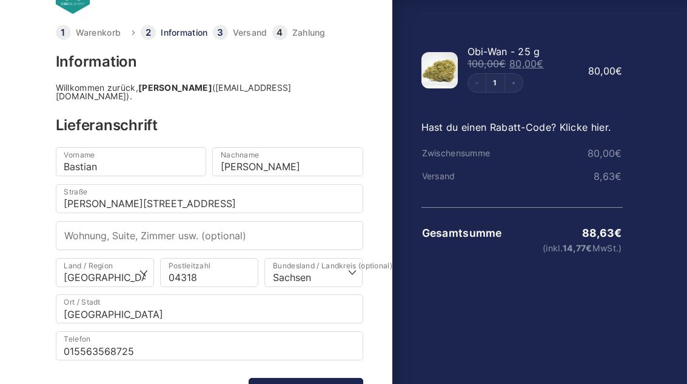
scroll to position [44, 0]
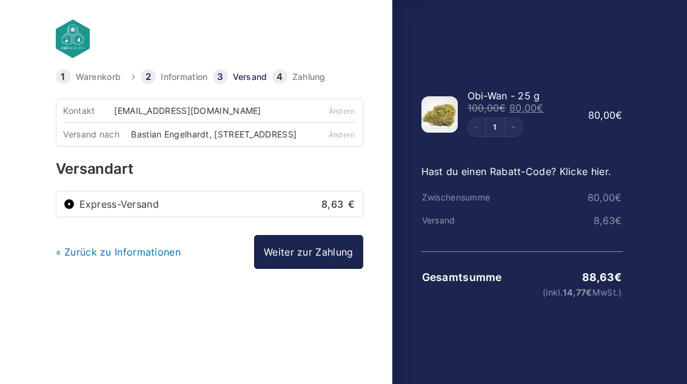
click at [352, 264] on link "Weiter zur Zahlung" at bounding box center [308, 252] width 109 height 34
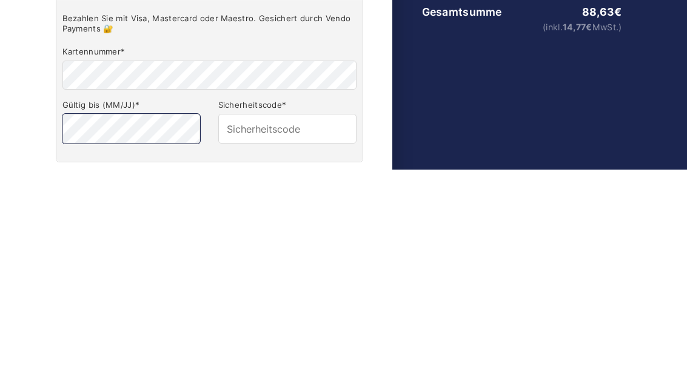
scroll to position [59, 0]
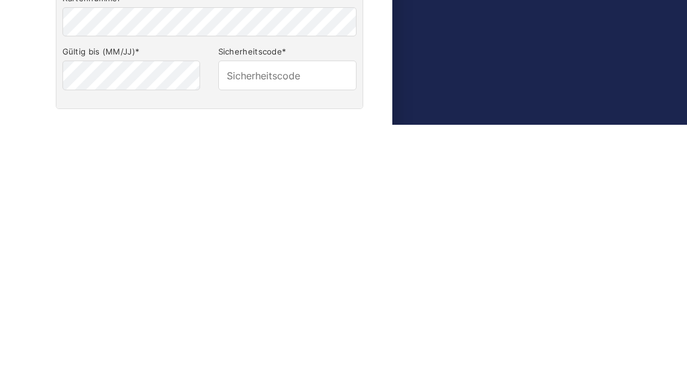
click at [338, 207] on div "Bezahlen Sie mit Visa, Mastercard oder Maestro. Gesichert durch Vendo Payments …" at bounding box center [209, 287] width 306 height 161
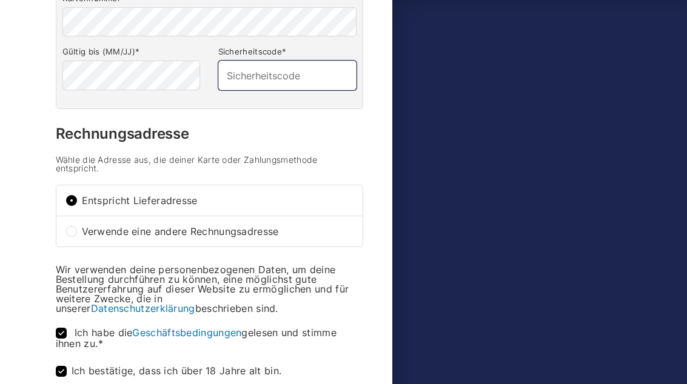
click at [320, 90] on input "Sicherheitscode *" at bounding box center [287, 75] width 138 height 29
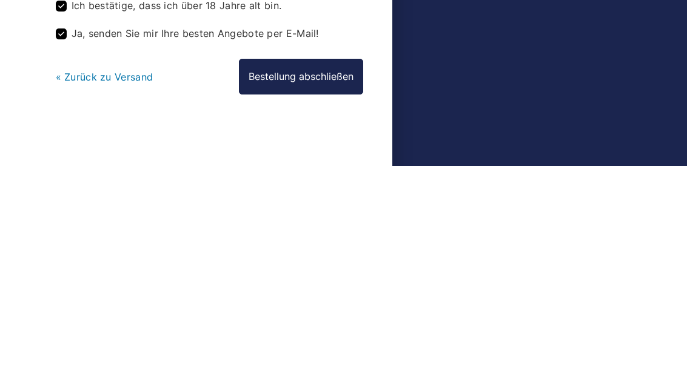
type input "210"
click at [349, 278] on button "Bestellung abschließen" at bounding box center [301, 295] width 124 height 35
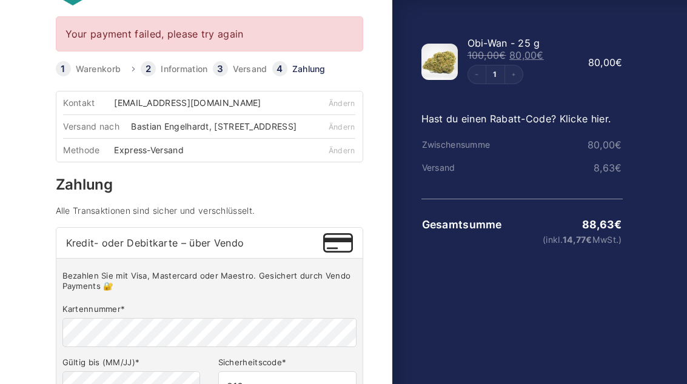
scroll to position [66, 0]
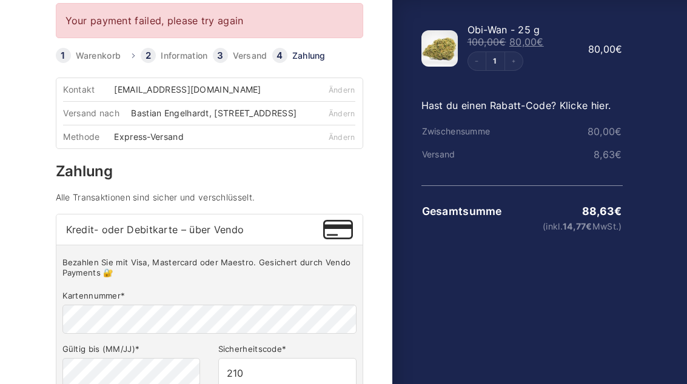
click at [321, 301] on label "Kartennummer *" at bounding box center [209, 296] width 294 height 10
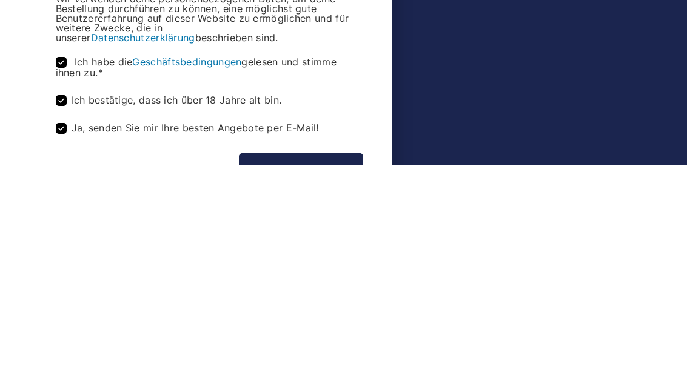
scroll to position [517, 0]
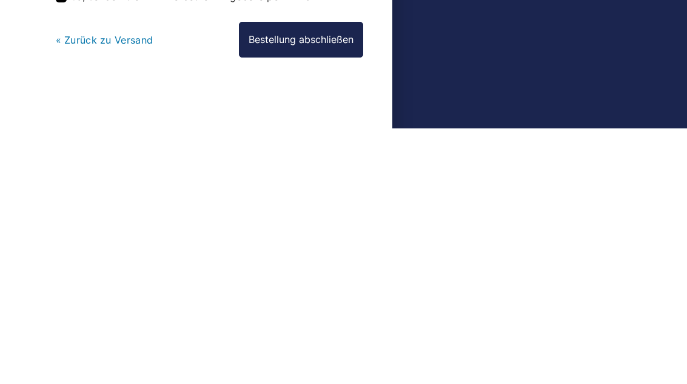
click at [342, 278] on button "Bestellung abschließen" at bounding box center [301, 295] width 124 height 35
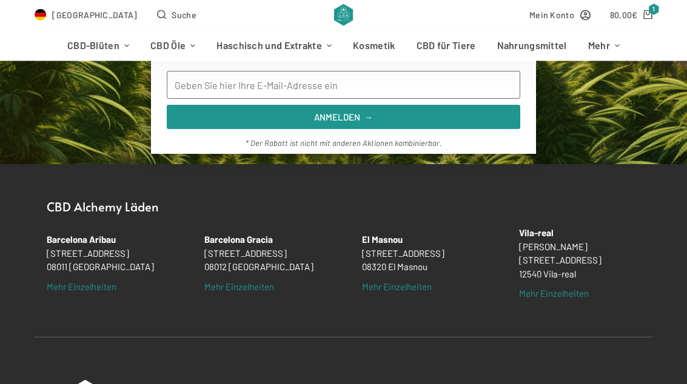
scroll to position [748, 0]
